Goal: Task Accomplishment & Management: Manage account settings

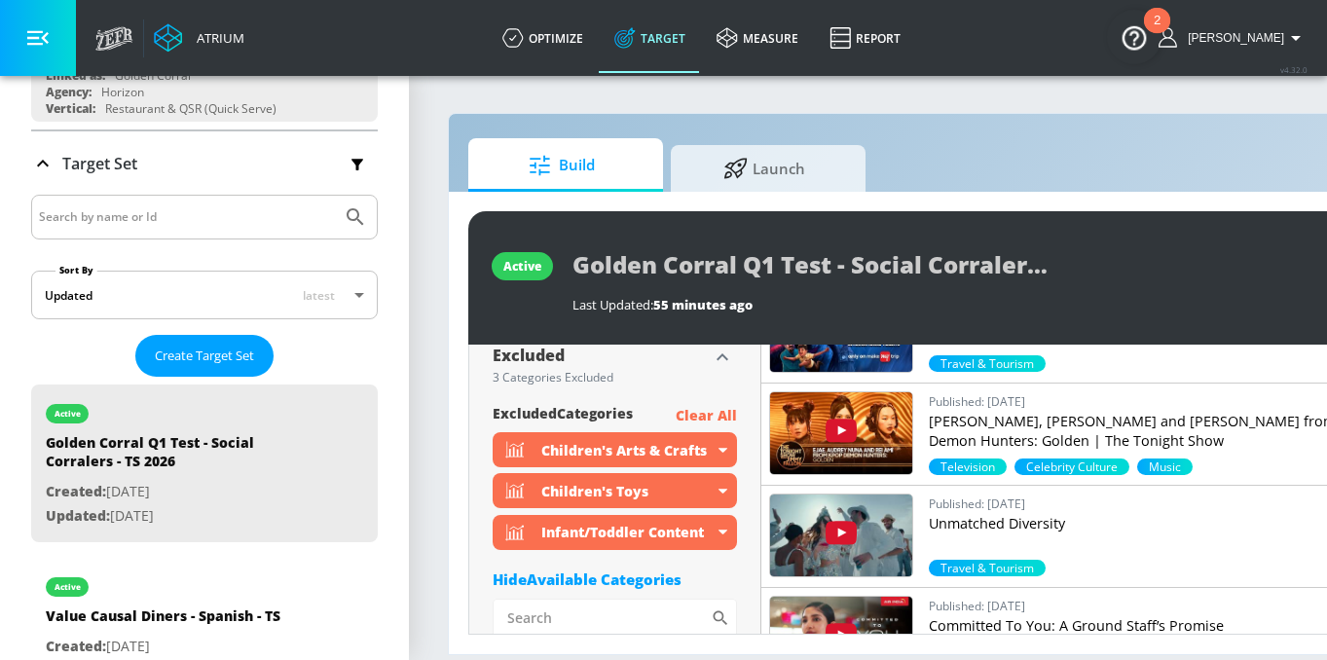
scroll to position [1194, 0]
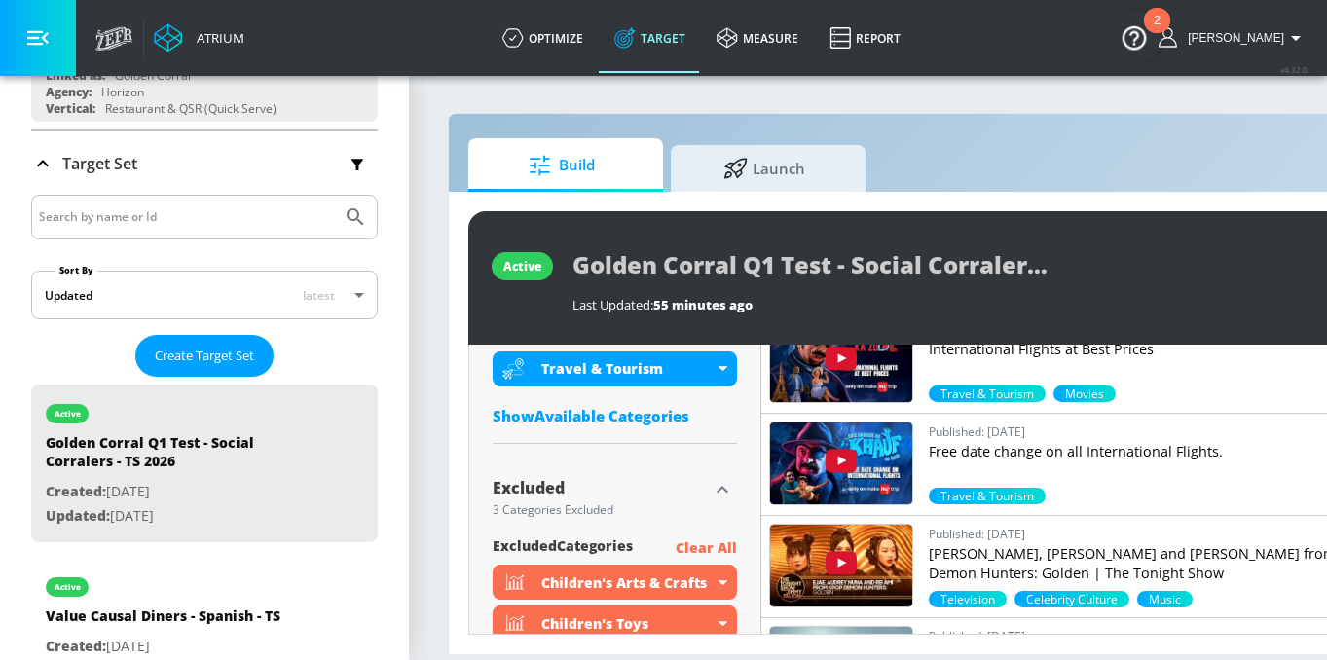
click at [634, 406] on div "Show Available Categories" at bounding box center [614, 415] width 244 height 19
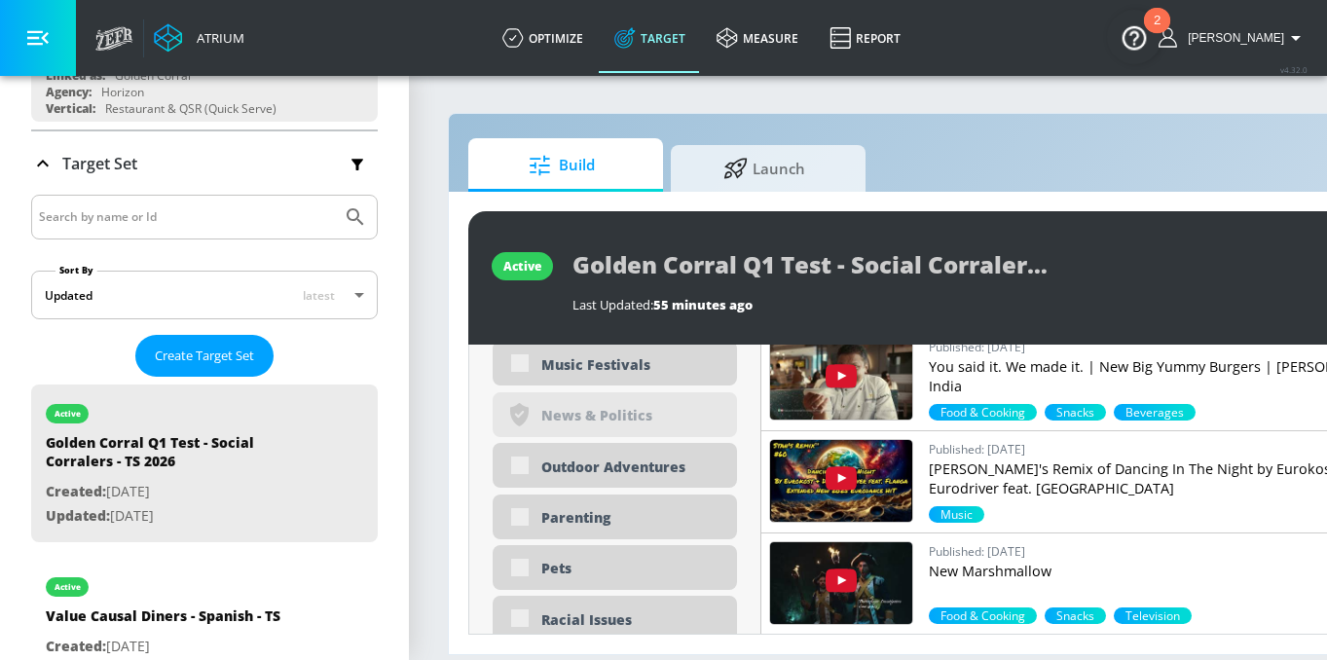
scroll to position [4547, 0]
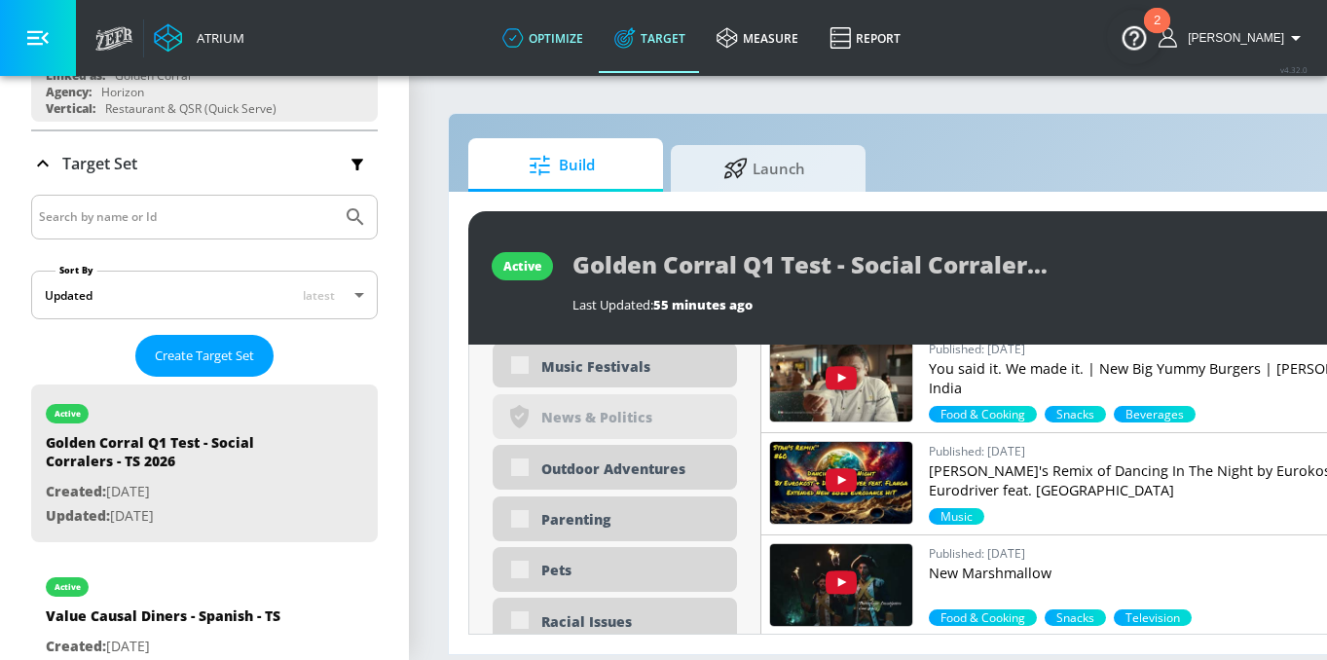
click at [575, 33] on link "optimize" at bounding box center [543, 38] width 112 height 70
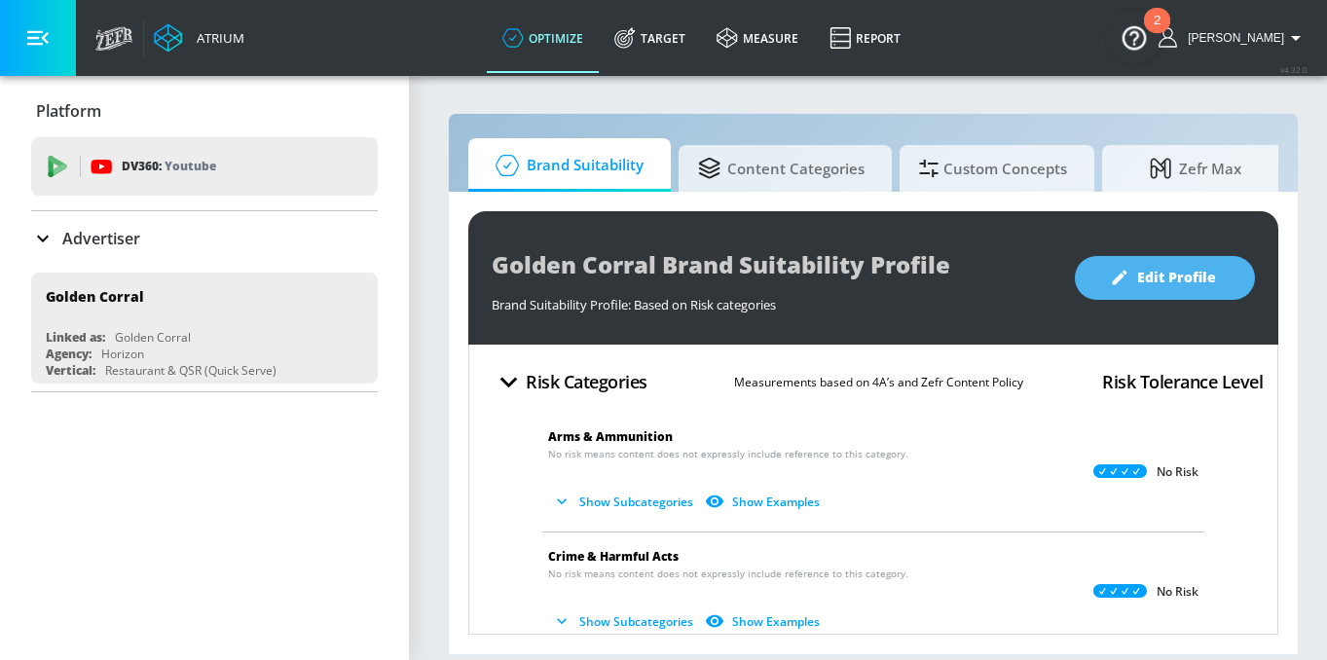
click at [1146, 280] on span "Edit Profile" at bounding box center [1164, 278] width 102 height 24
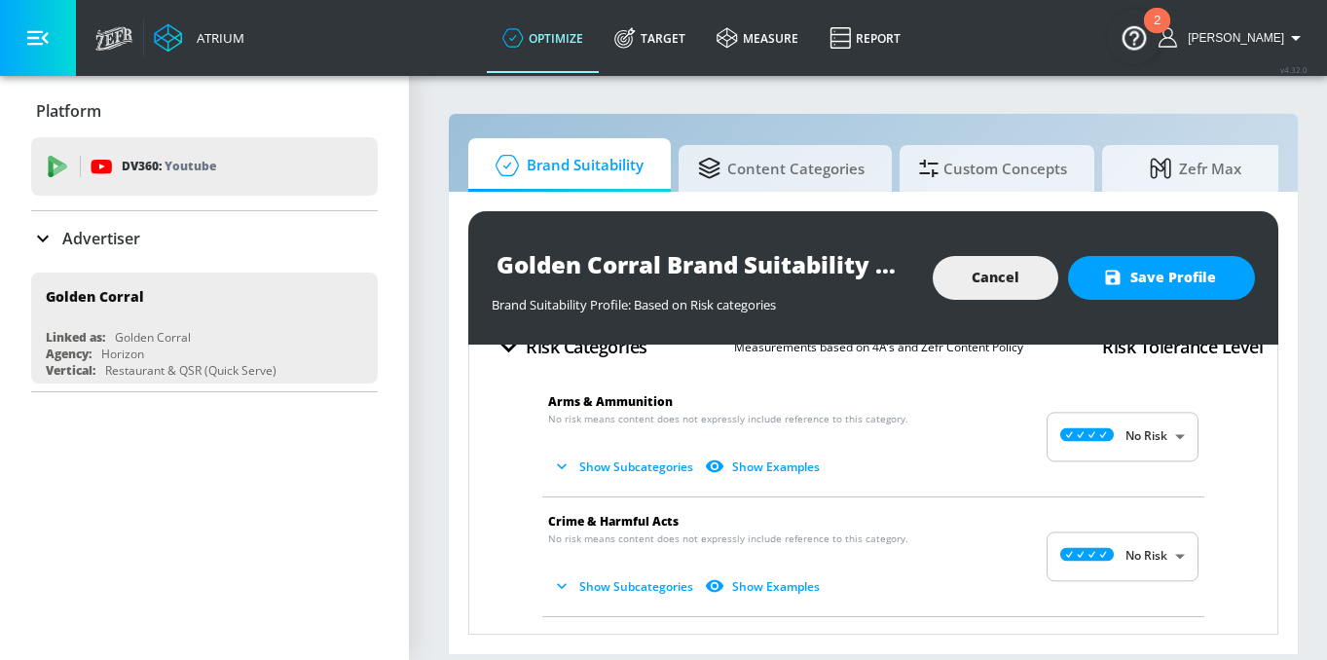
scroll to position [35, 0]
click at [1111, 447] on body "Atrium optimize Target measure Report optimize Target measure Report v 4.32.0 B…" at bounding box center [663, 330] width 1327 height 660
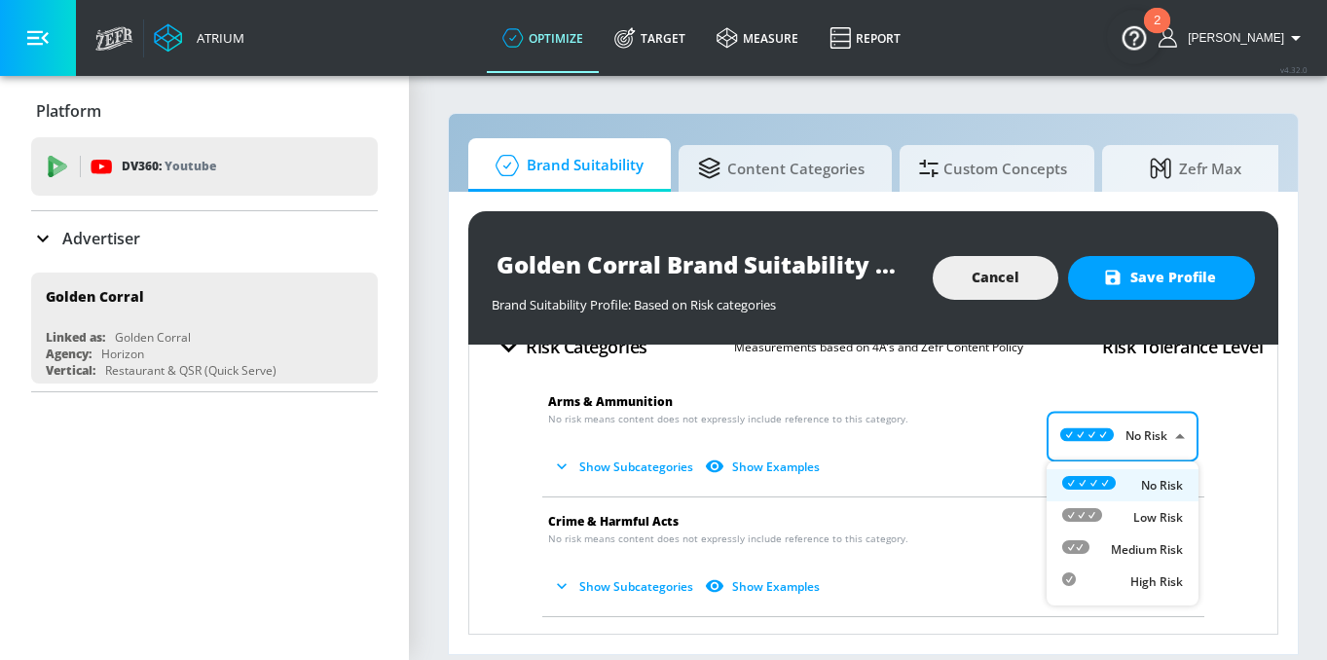
click at [996, 436] on div at bounding box center [663, 330] width 1327 height 660
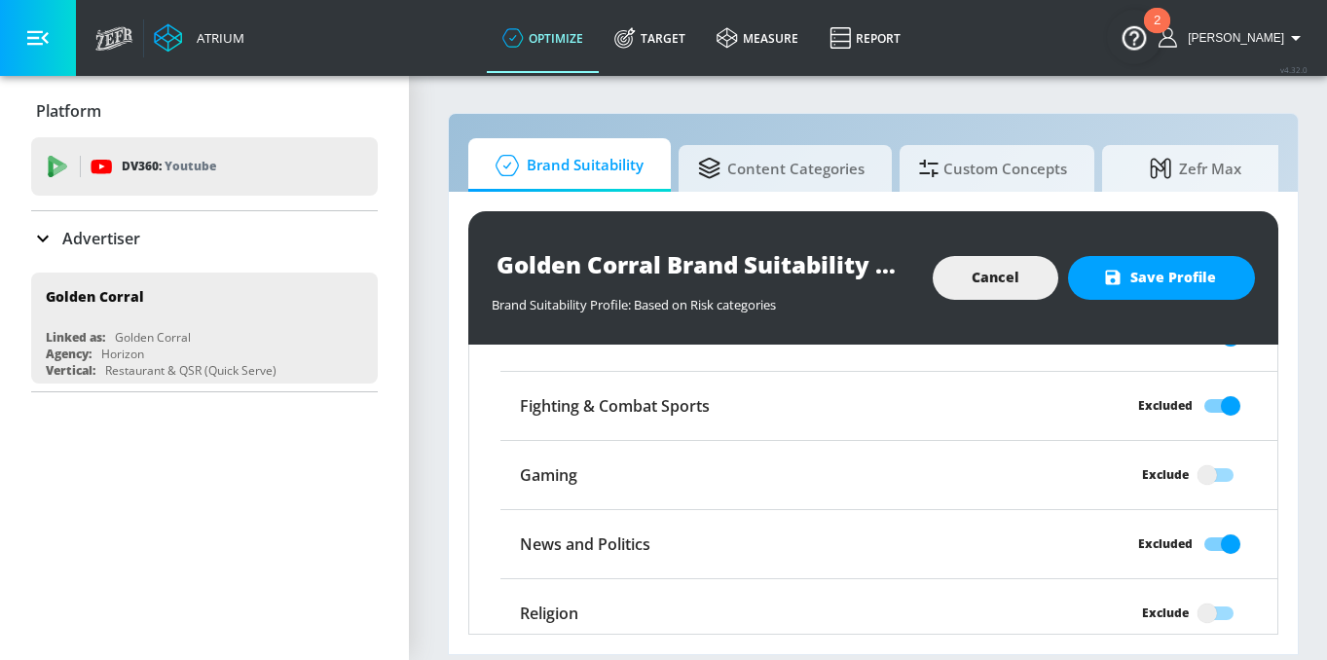
scroll to position [1664, 0]
click at [1213, 403] on input "Excluded" at bounding box center [1230, 403] width 111 height 37
checkbox input "false"
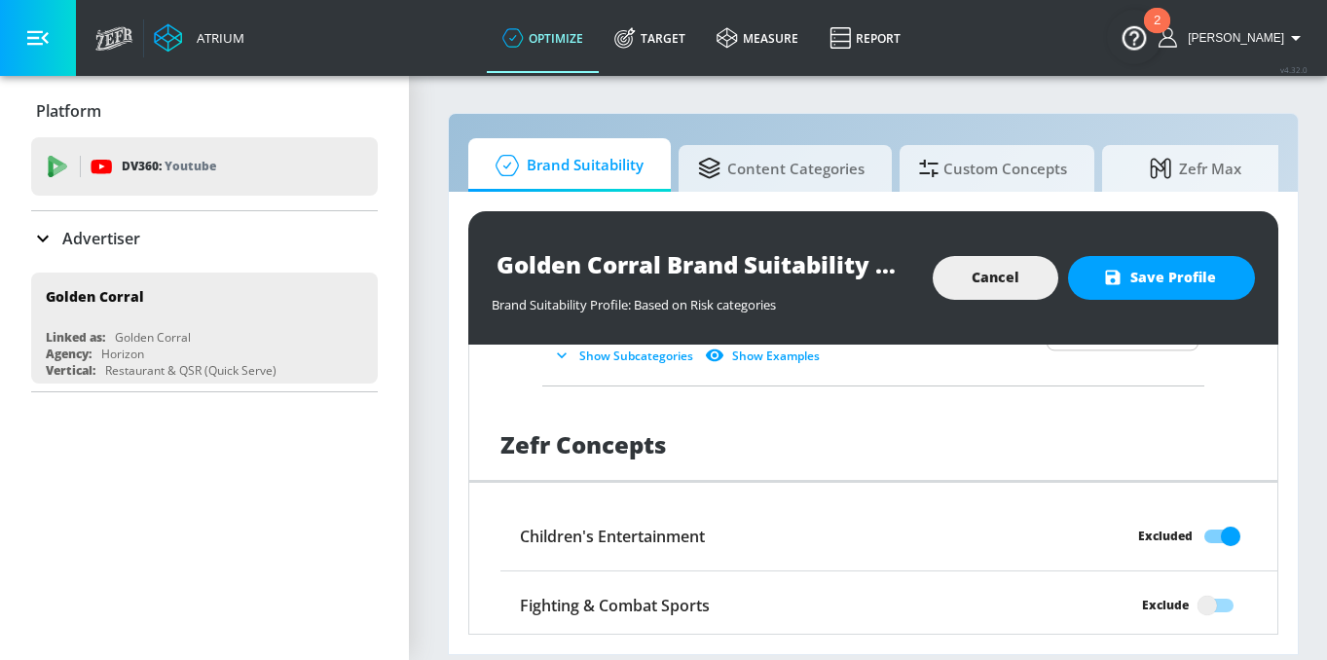
scroll to position [1472, 0]
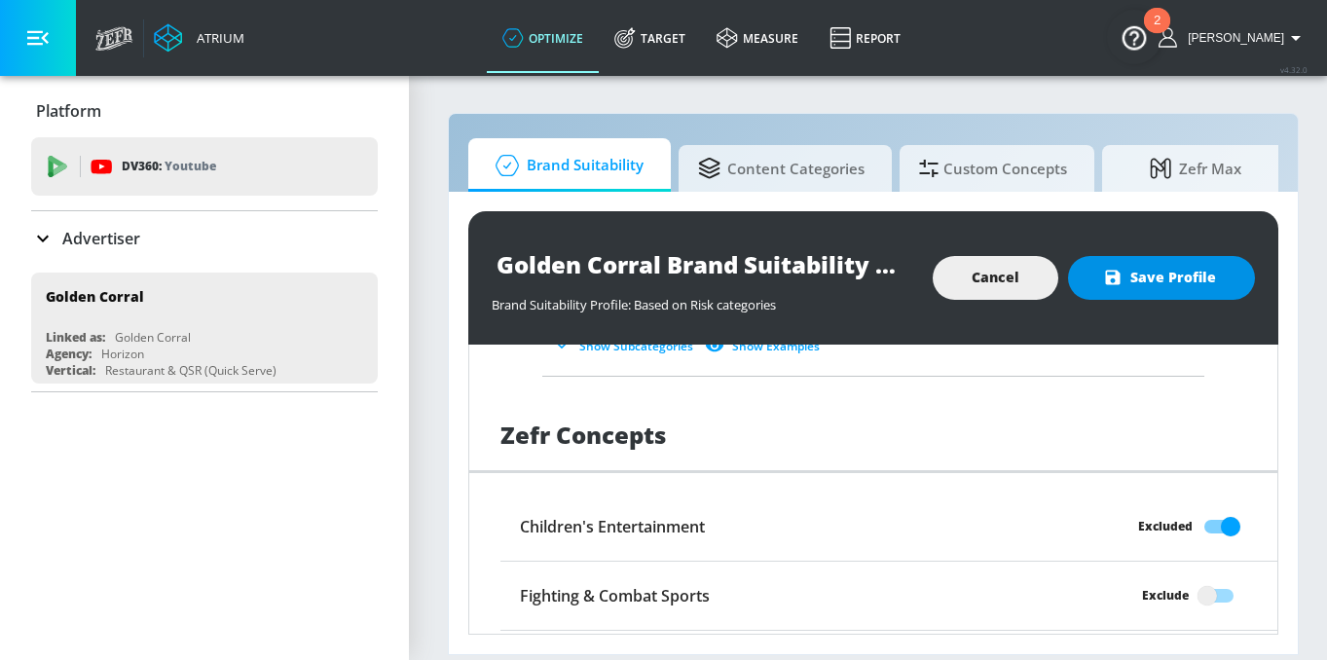
click at [1138, 286] on span "Save Profile" at bounding box center [1161, 278] width 109 height 24
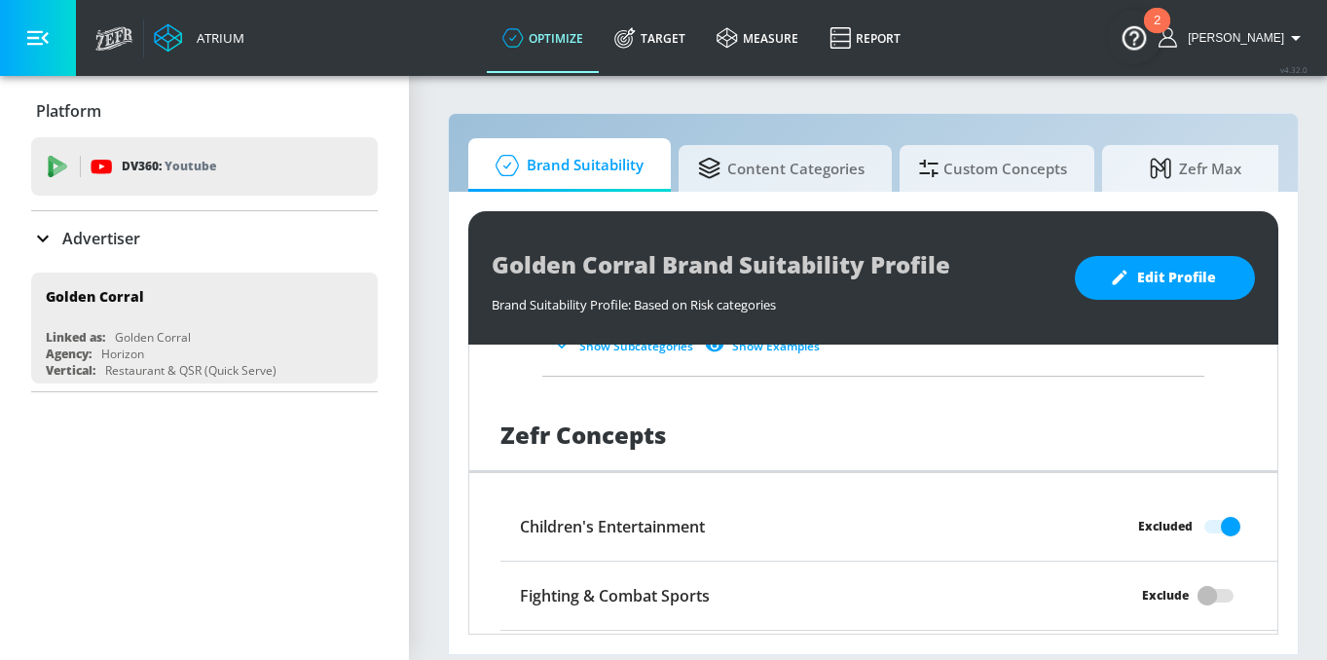
scroll to position [321, 0]
